Goal: Task Accomplishment & Management: Manage account settings

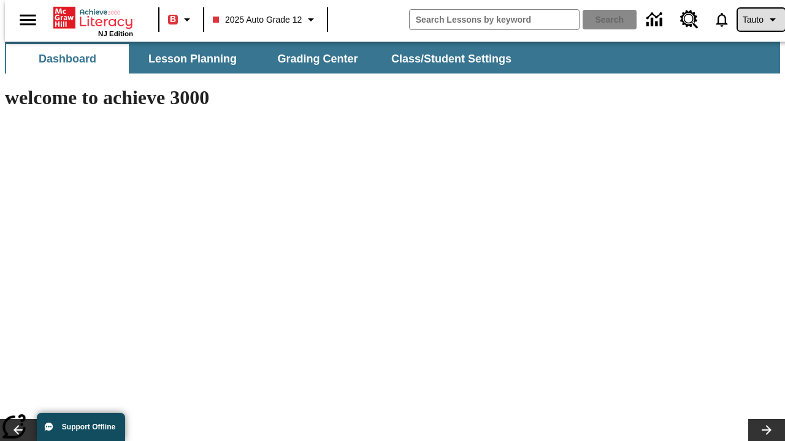
click at [755, 20] on span "Tauto" at bounding box center [752, 19] width 21 height 13
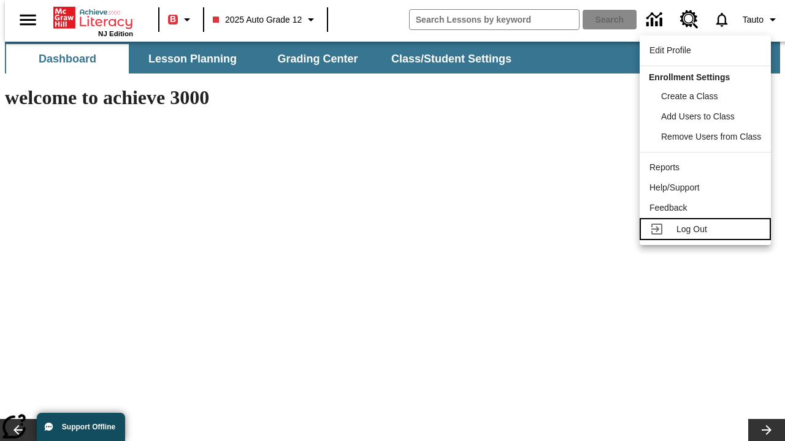
click at [707, 229] on span "Log Out" at bounding box center [691, 229] width 31 height 10
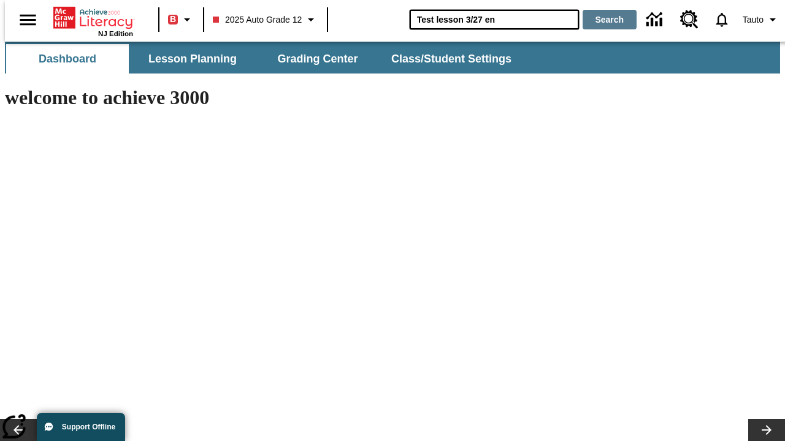
type input "Test lesson 3/27 en"
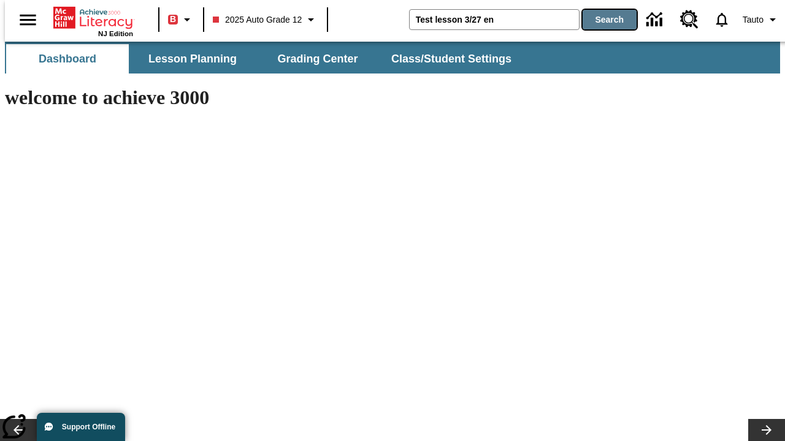
click at [602, 20] on button "Search" at bounding box center [609, 20] width 54 height 20
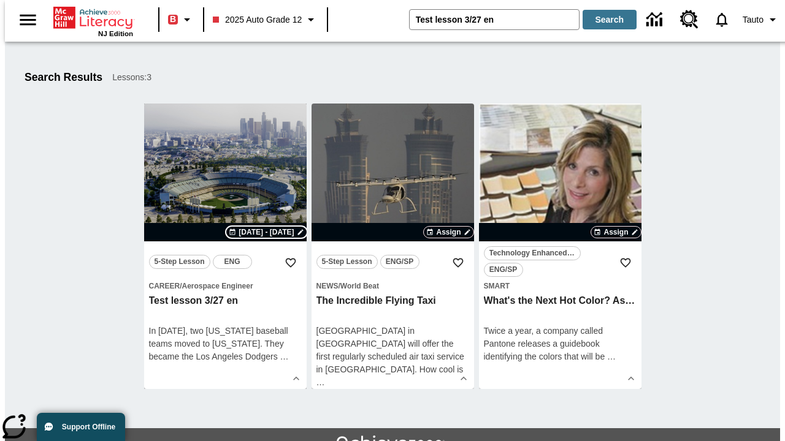
click at [266, 232] on span "Aug 11 - Aug 11" at bounding box center [265, 232] width 55 height 11
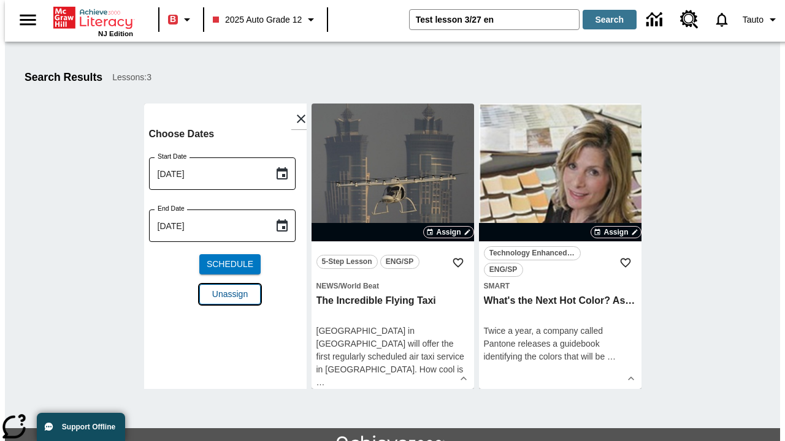
click at [225, 288] on span "Unassign" at bounding box center [230, 294] width 36 height 13
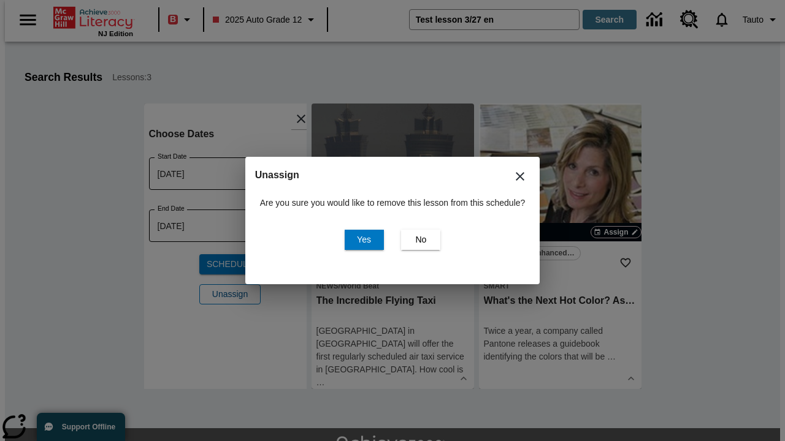
scroll to position [67, 0]
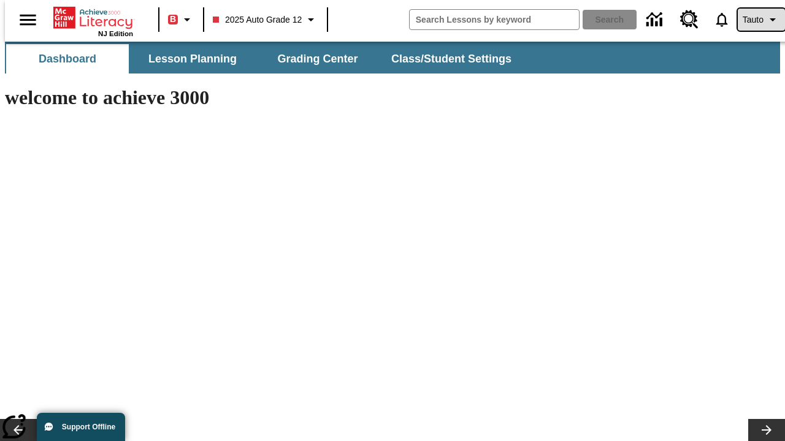
click at [755, 20] on span "Tauto" at bounding box center [752, 19] width 21 height 13
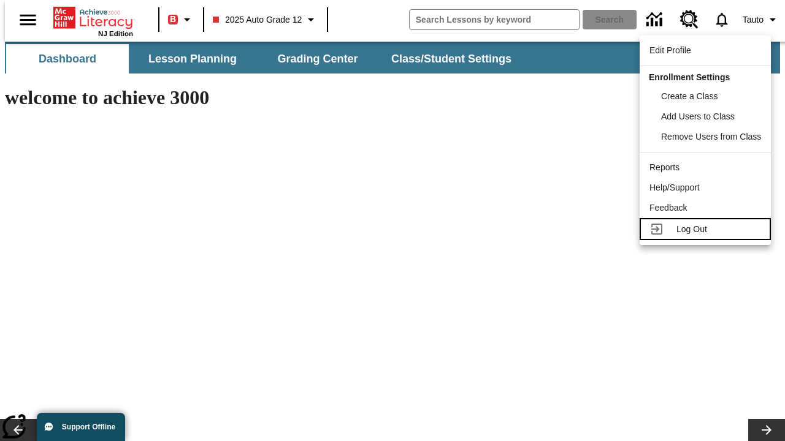
click at [707, 229] on span "Log Out" at bounding box center [691, 229] width 31 height 10
